Goal: Entertainment & Leisure: Consume media (video, audio)

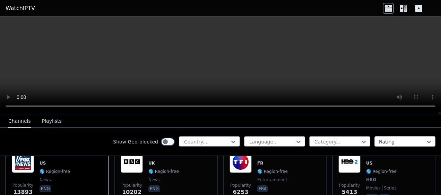
scroll to position [104, 0]
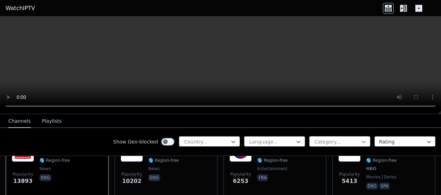
click at [360, 144] on icon at bounding box center [363, 142] width 7 height 7
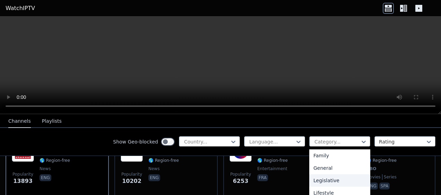
scroll to position [173, 0]
click at [316, 184] on div "Music" at bounding box center [339, 183] width 61 height 12
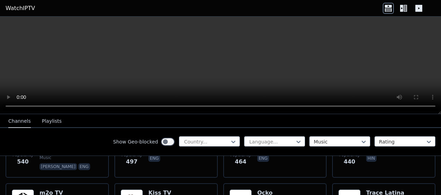
scroll to position [277, 0]
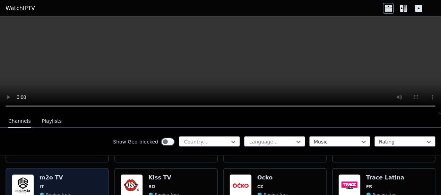
click at [48, 184] on span "IT" at bounding box center [55, 187] width 31 height 6
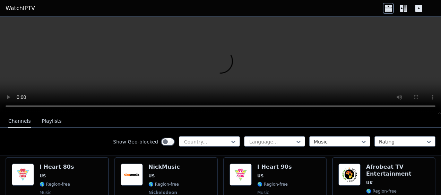
scroll to position [69, 0]
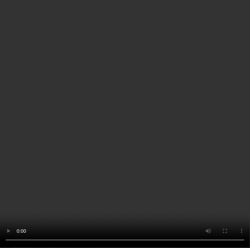
click at [109, 0] on video at bounding box center [125, 124] width 250 height 248
click at [114, 3] on video at bounding box center [125, 124] width 250 height 248
click at [187, 142] on video at bounding box center [125, 124] width 250 height 248
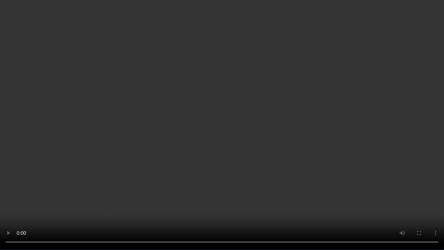
click at [186, 136] on video at bounding box center [222, 125] width 444 height 250
